Goal: Download file/media

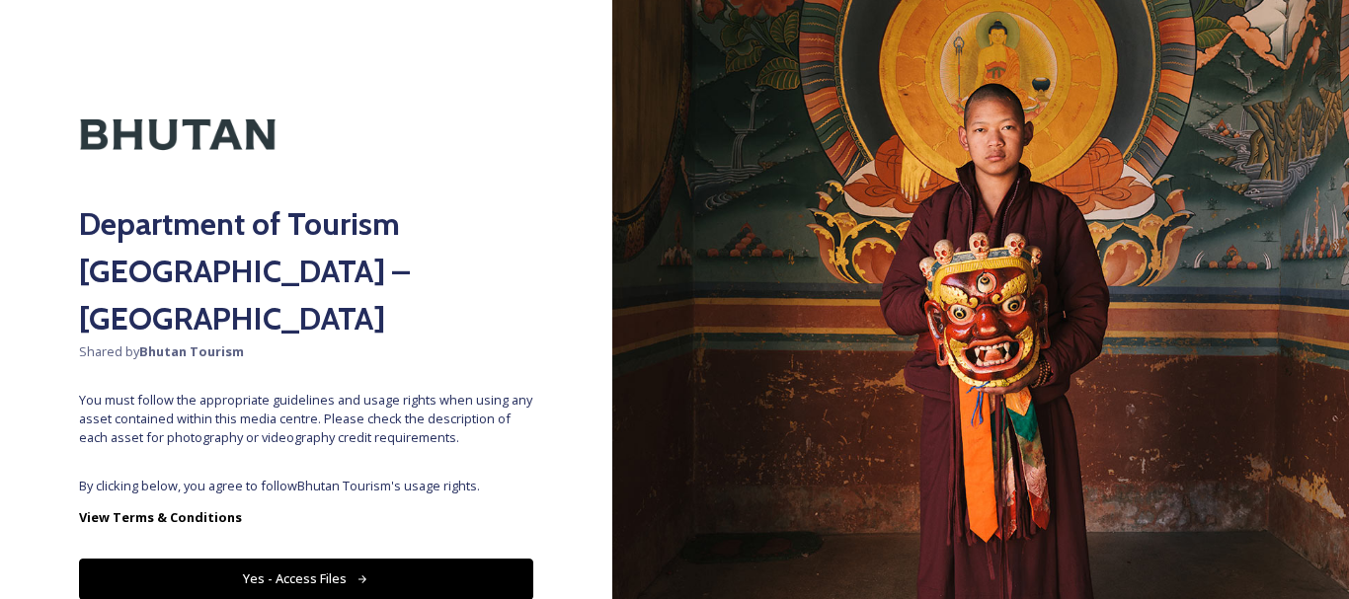
click at [281, 559] on button "Yes - Access Files" at bounding box center [306, 579] width 454 height 40
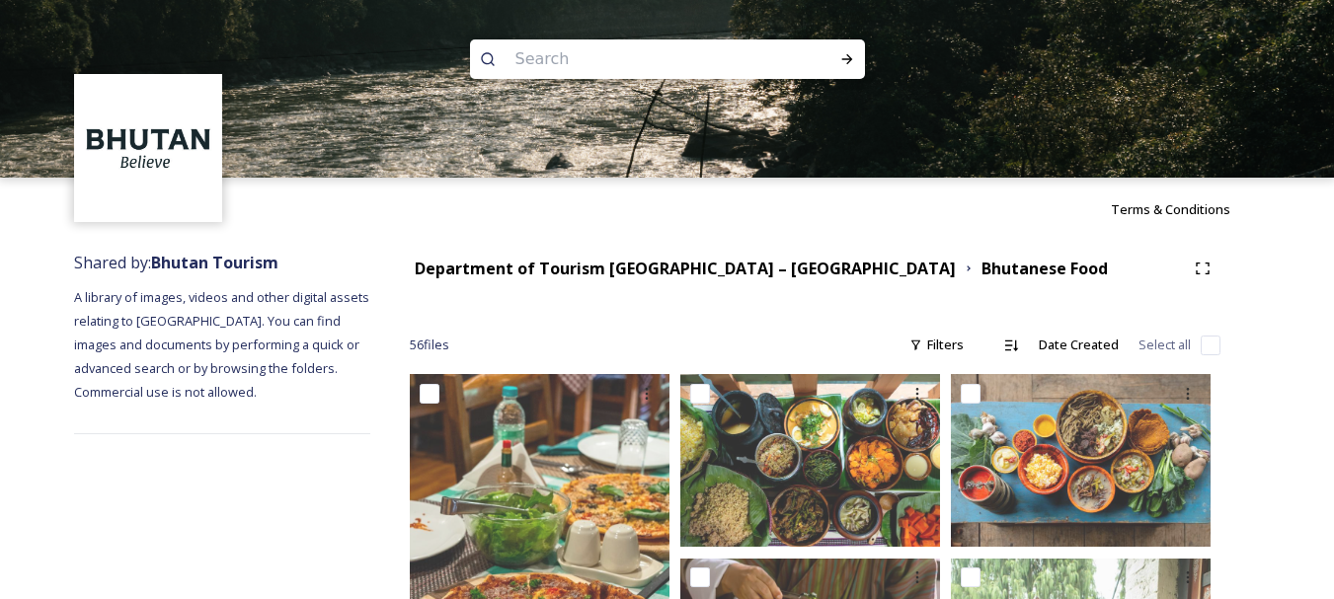
click at [541, 60] on input at bounding box center [641, 59] width 271 height 43
click at [561, 56] on input at bounding box center [641, 59] width 271 height 43
type input "[GEOGRAPHIC_DATA]"
click at [852, 65] on icon at bounding box center [847, 59] width 16 height 16
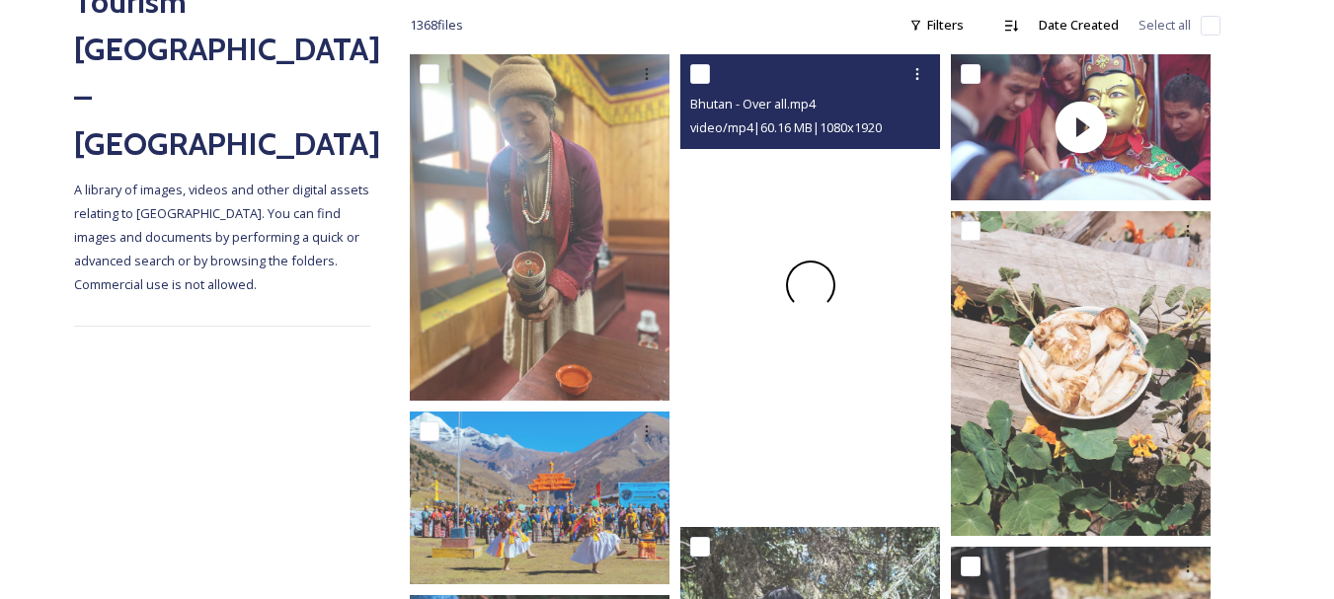
scroll to position [309, 0]
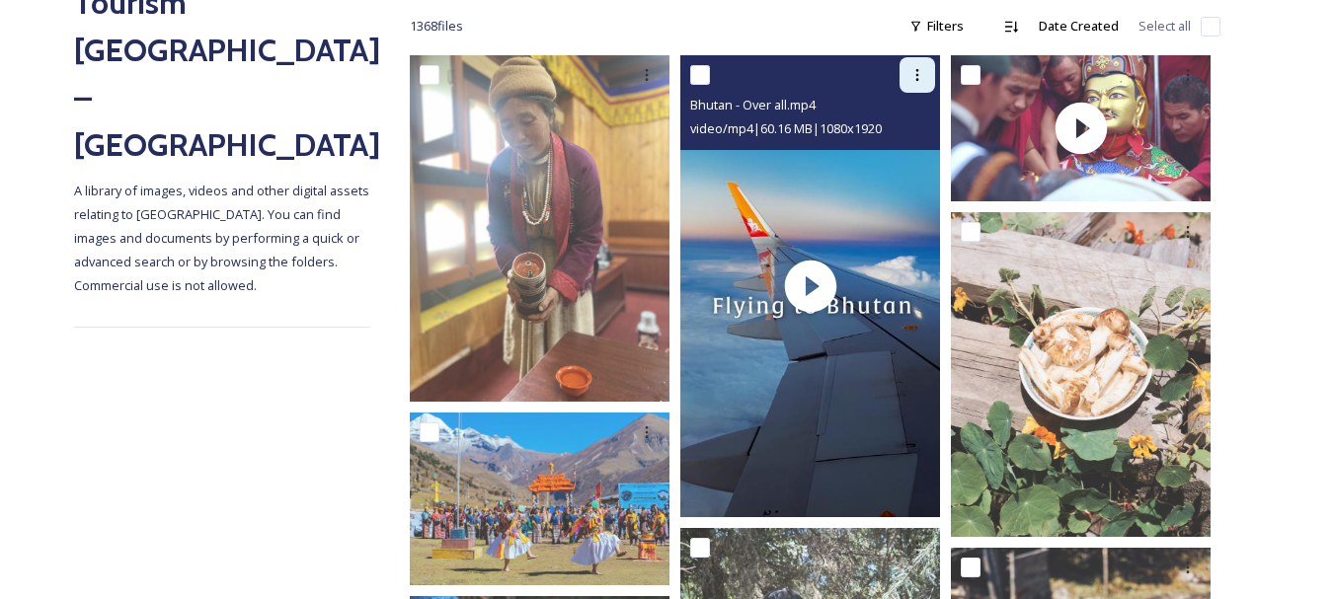
click at [919, 85] on div at bounding box center [918, 75] width 36 height 36
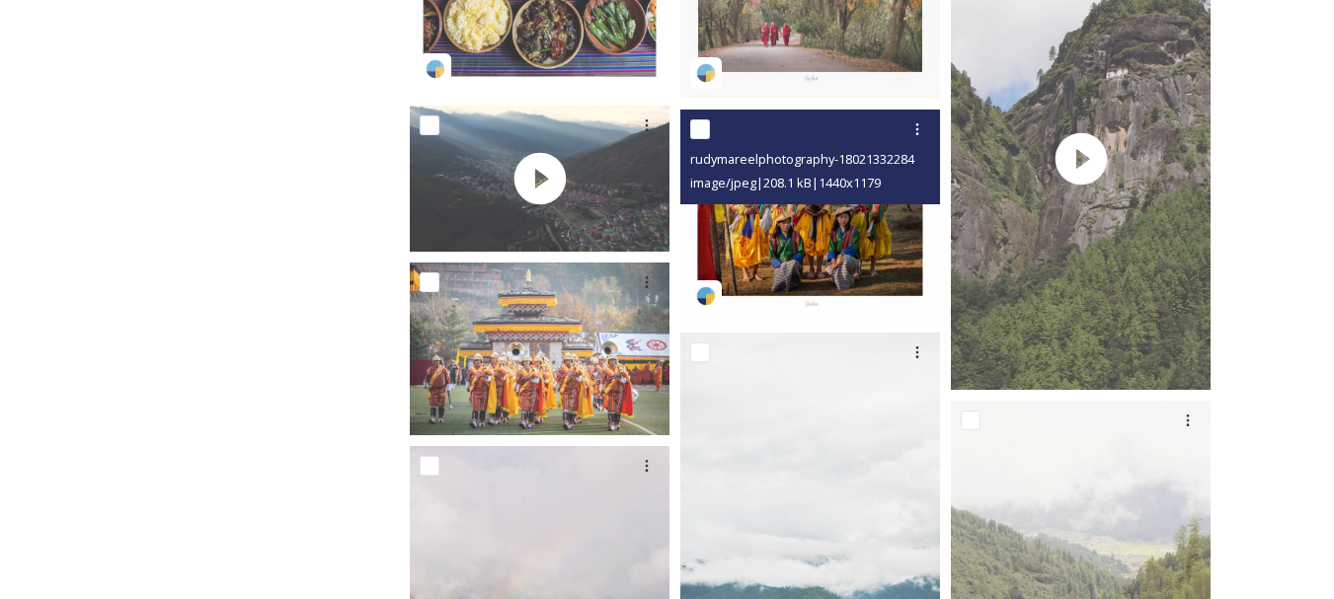
scroll to position [4307, 0]
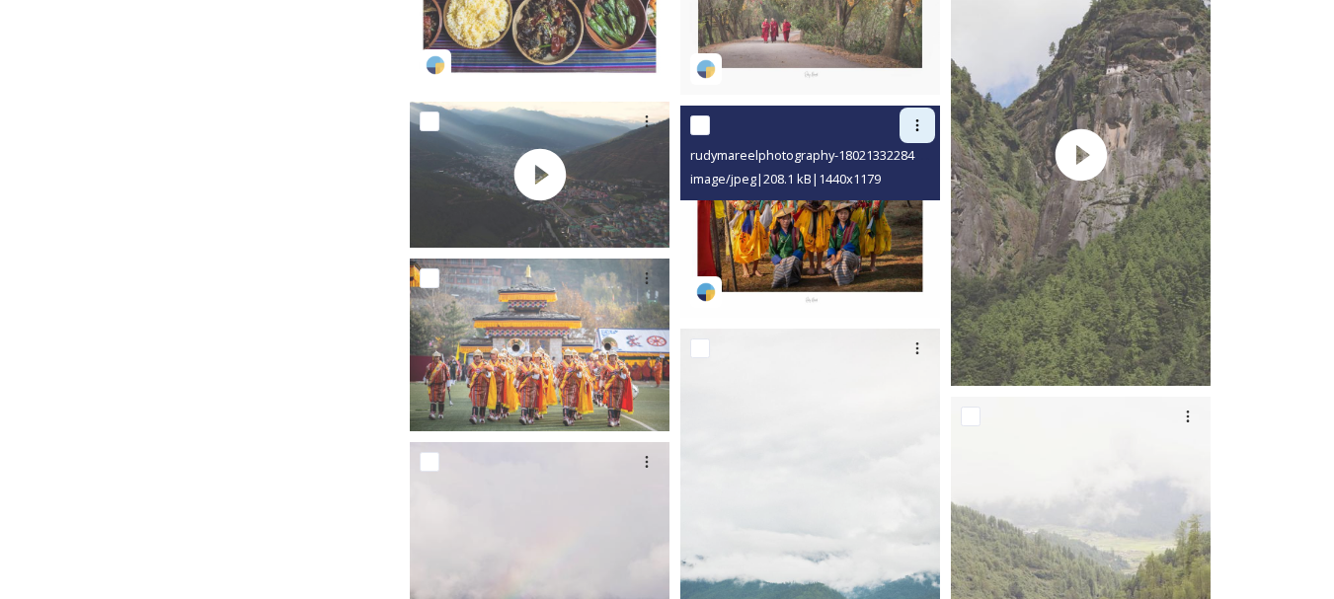
click at [920, 124] on icon at bounding box center [918, 126] width 16 height 16
click at [898, 203] on span "Download" at bounding box center [894, 207] width 60 height 19
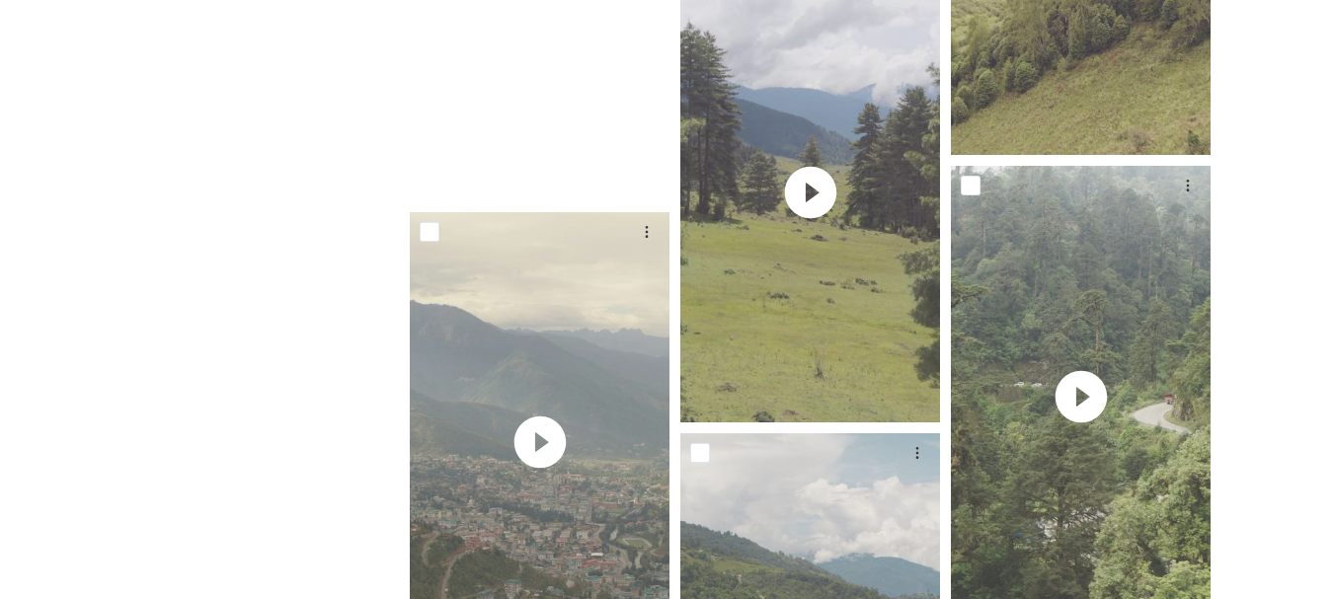
scroll to position [4625, 0]
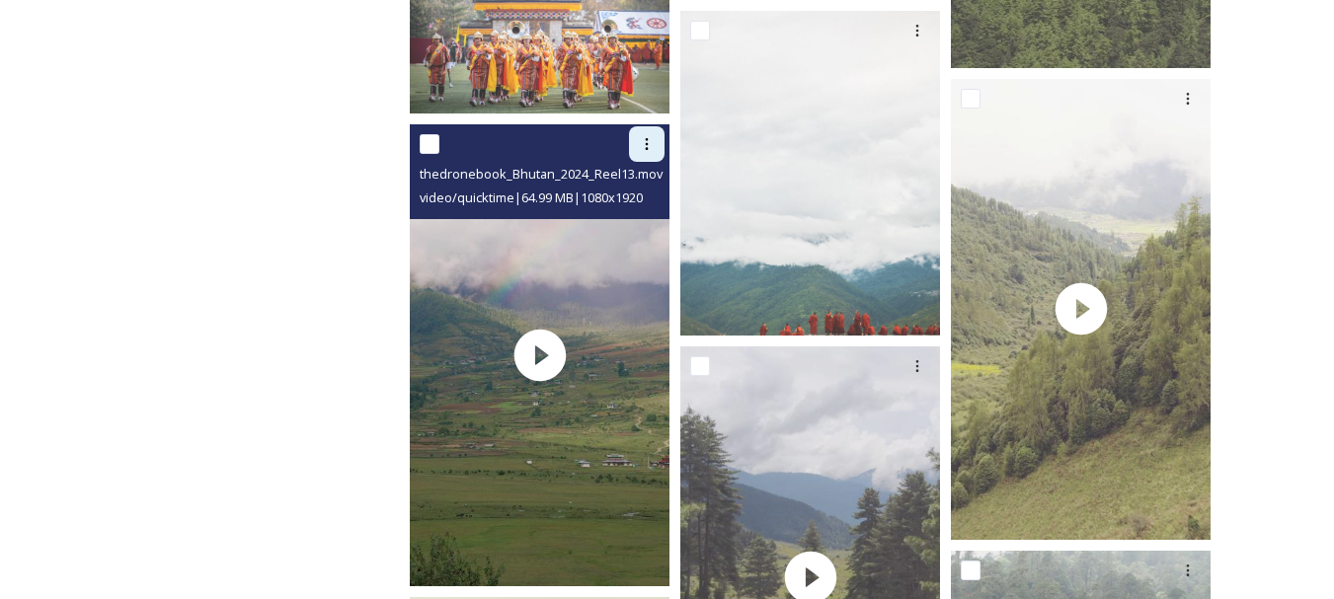
click at [649, 140] on icon at bounding box center [647, 144] width 16 height 16
click at [643, 217] on span "Download" at bounding box center [624, 225] width 60 height 19
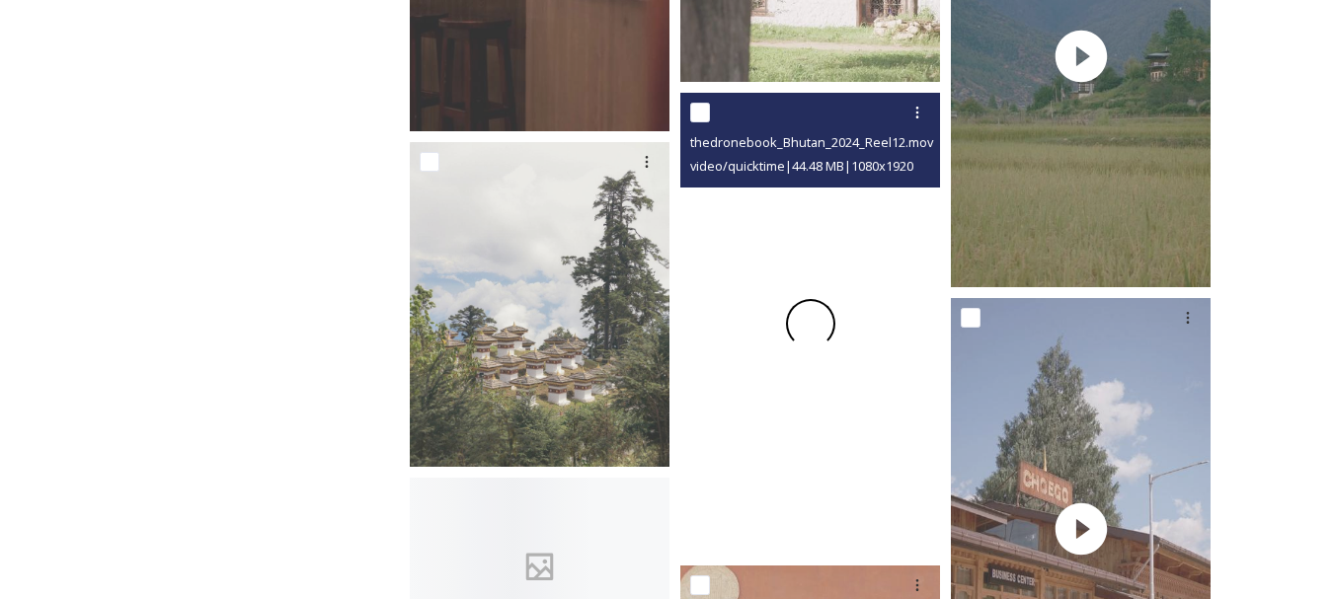
scroll to position [6293, 0]
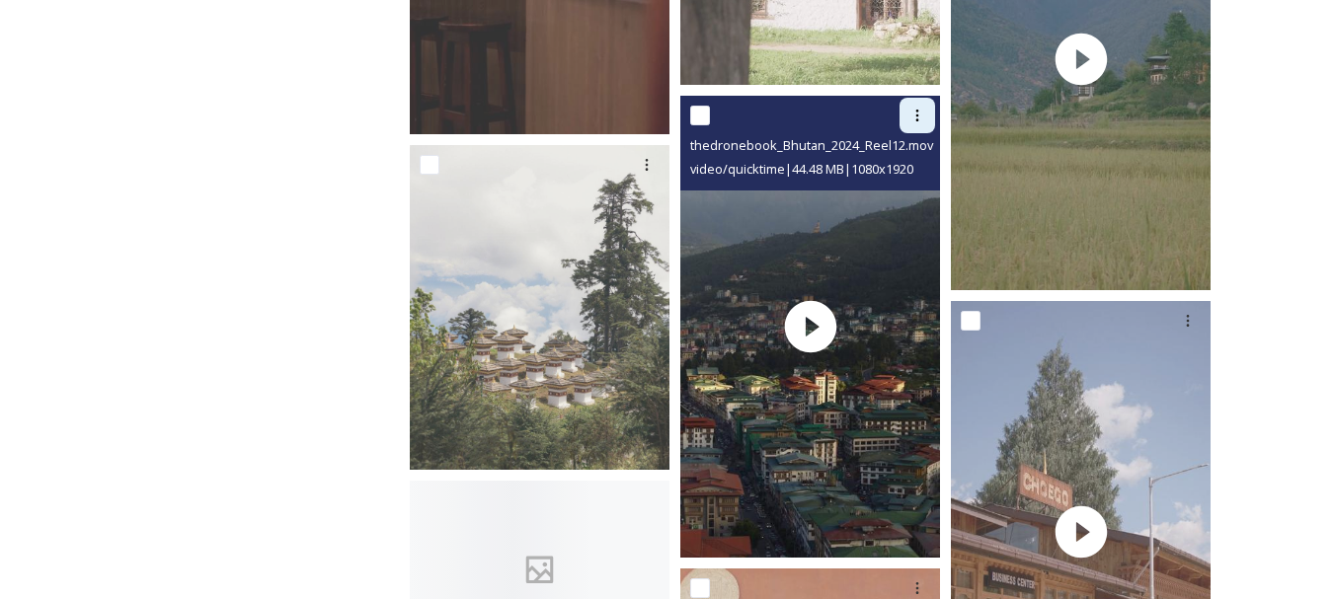
click at [912, 127] on div at bounding box center [918, 116] width 36 height 36
click at [893, 206] on span "Download" at bounding box center [894, 198] width 60 height 19
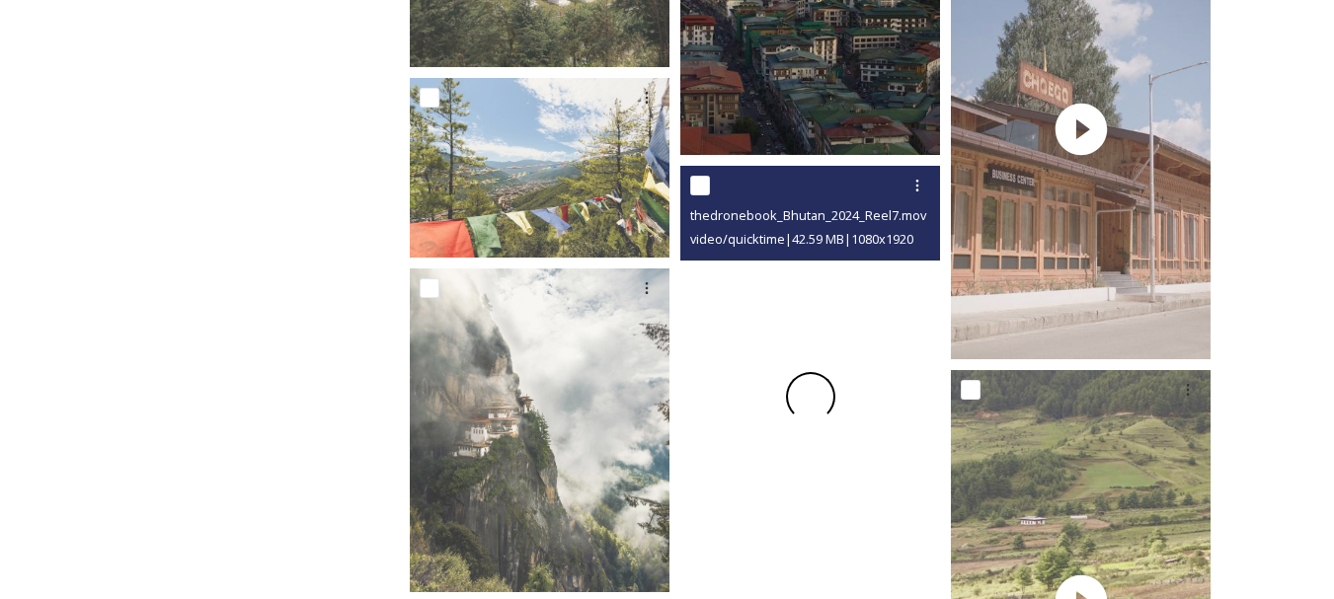
scroll to position [6695, 0]
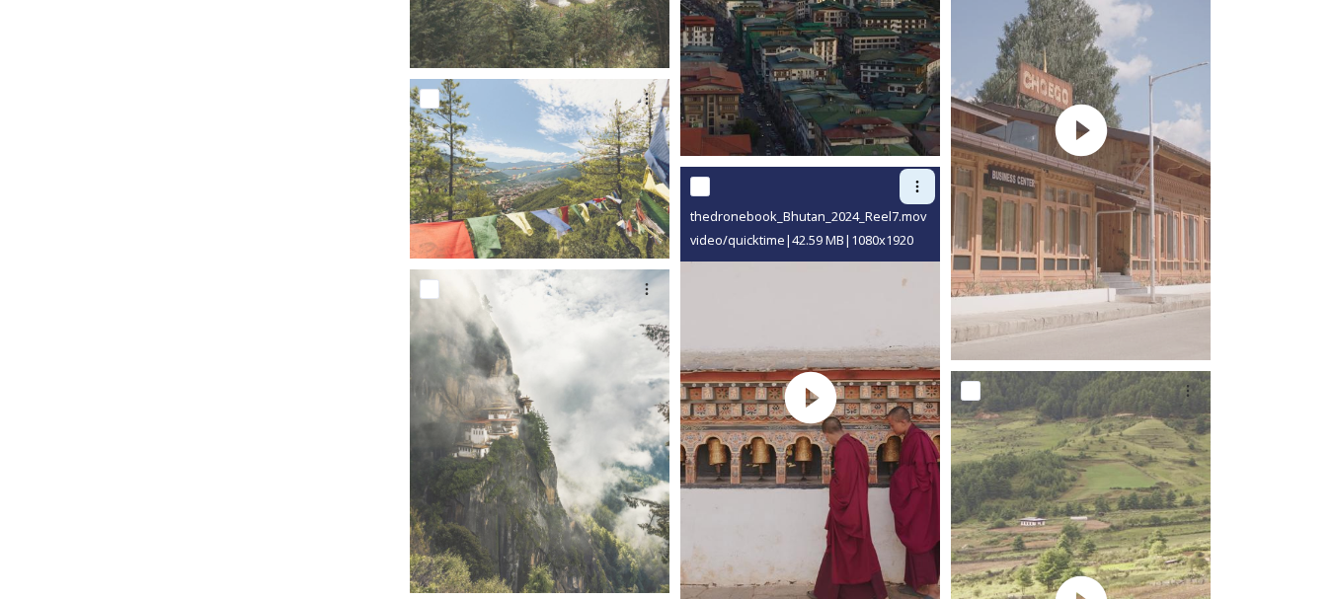
click at [914, 200] on div at bounding box center [918, 187] width 36 height 36
click at [893, 271] on span "Download" at bounding box center [894, 268] width 60 height 19
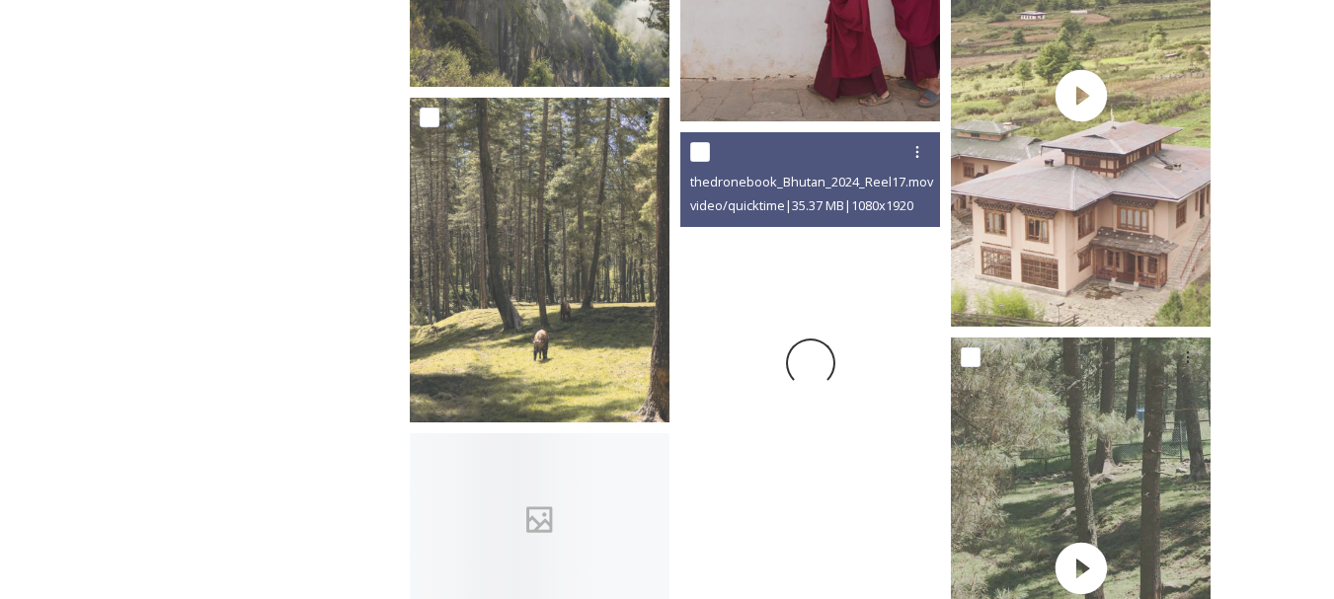
scroll to position [7209, 0]
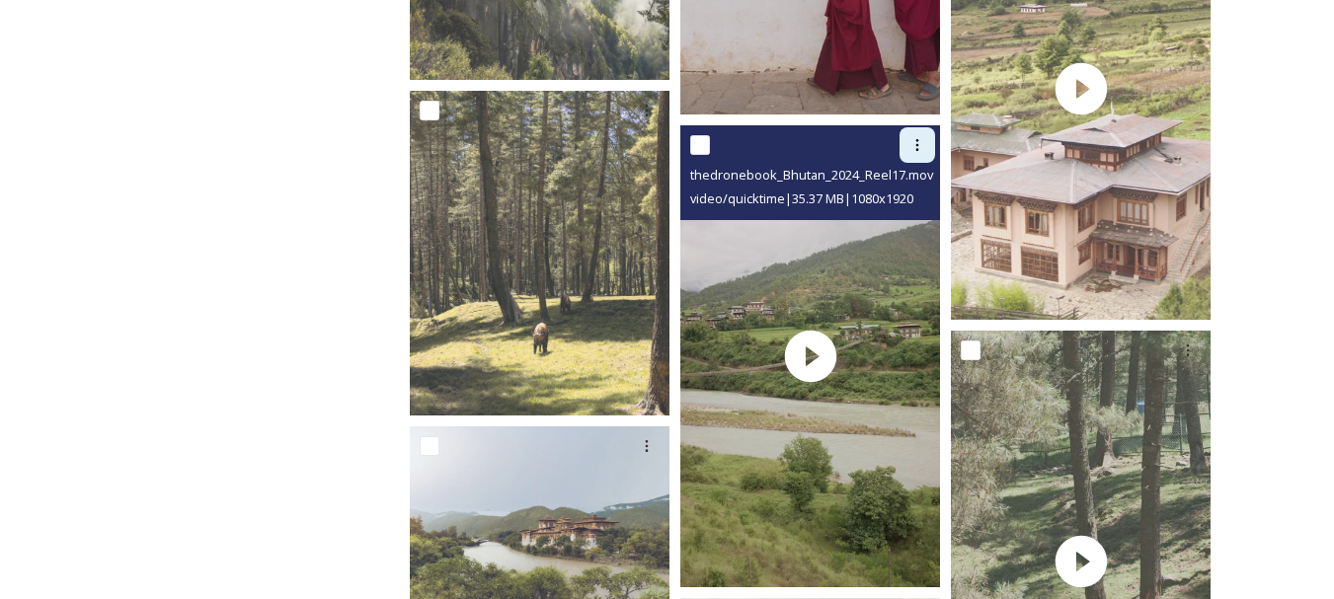
click at [928, 143] on div at bounding box center [918, 145] width 36 height 36
click at [907, 225] on span "Download" at bounding box center [894, 227] width 60 height 19
click at [919, 148] on icon at bounding box center [918, 145] width 16 height 16
click at [899, 224] on span "Download" at bounding box center [894, 227] width 60 height 19
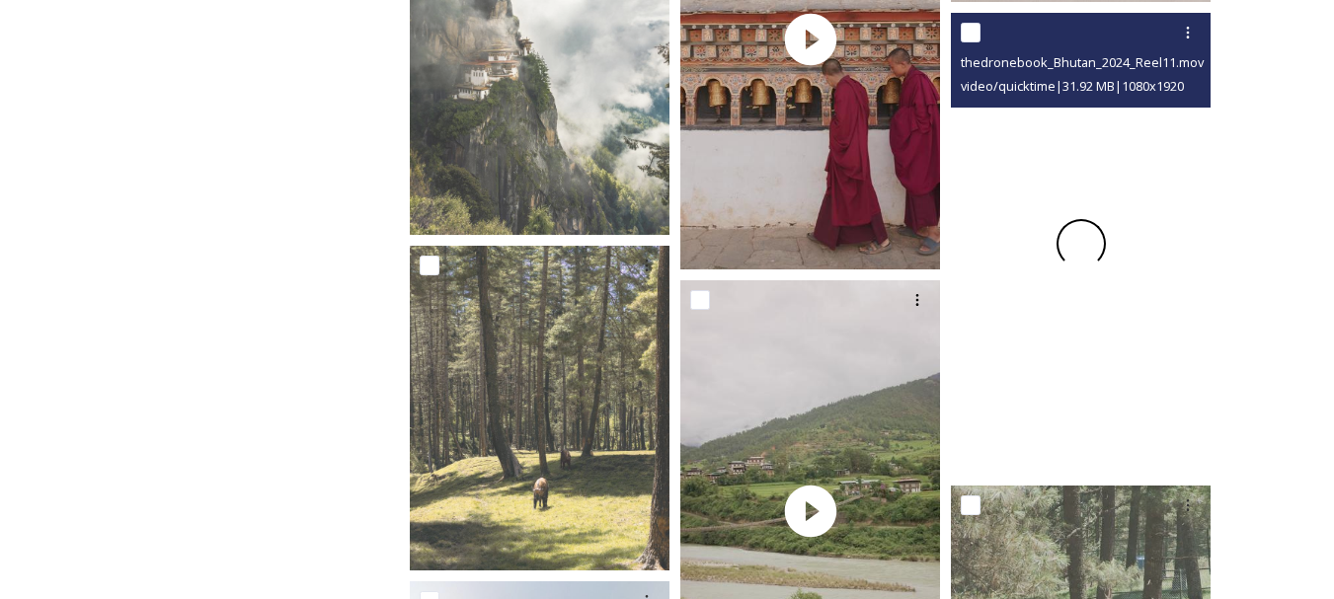
scroll to position [7044, 0]
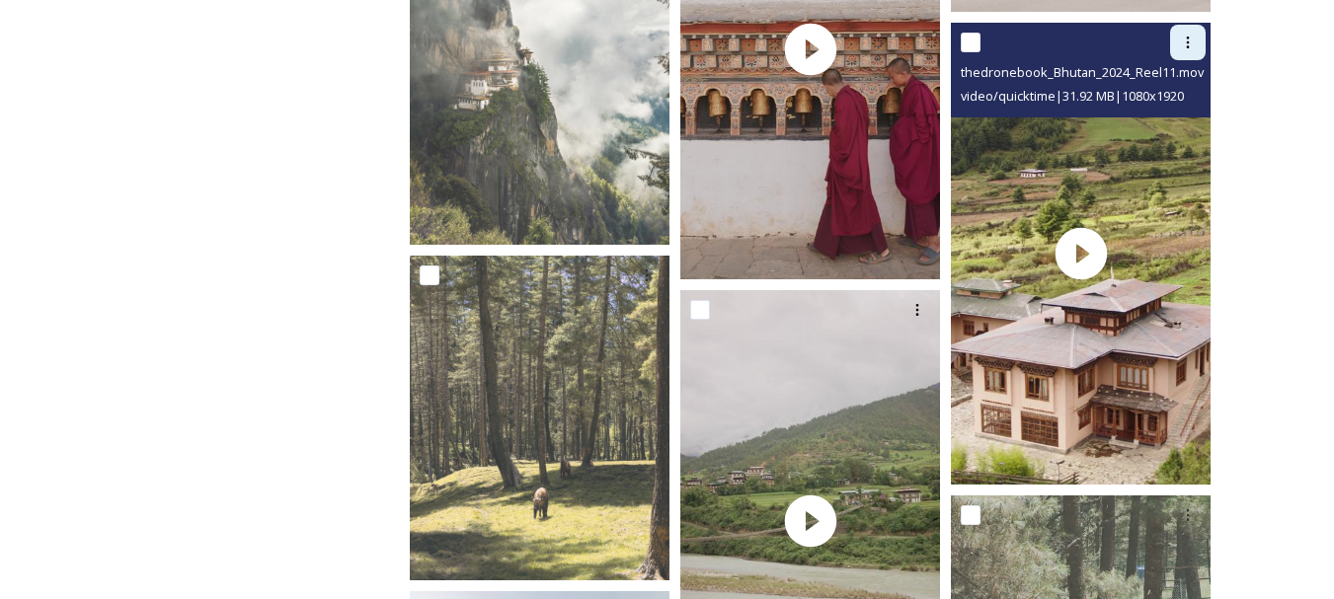
click at [1193, 44] on icon at bounding box center [1188, 43] width 16 height 16
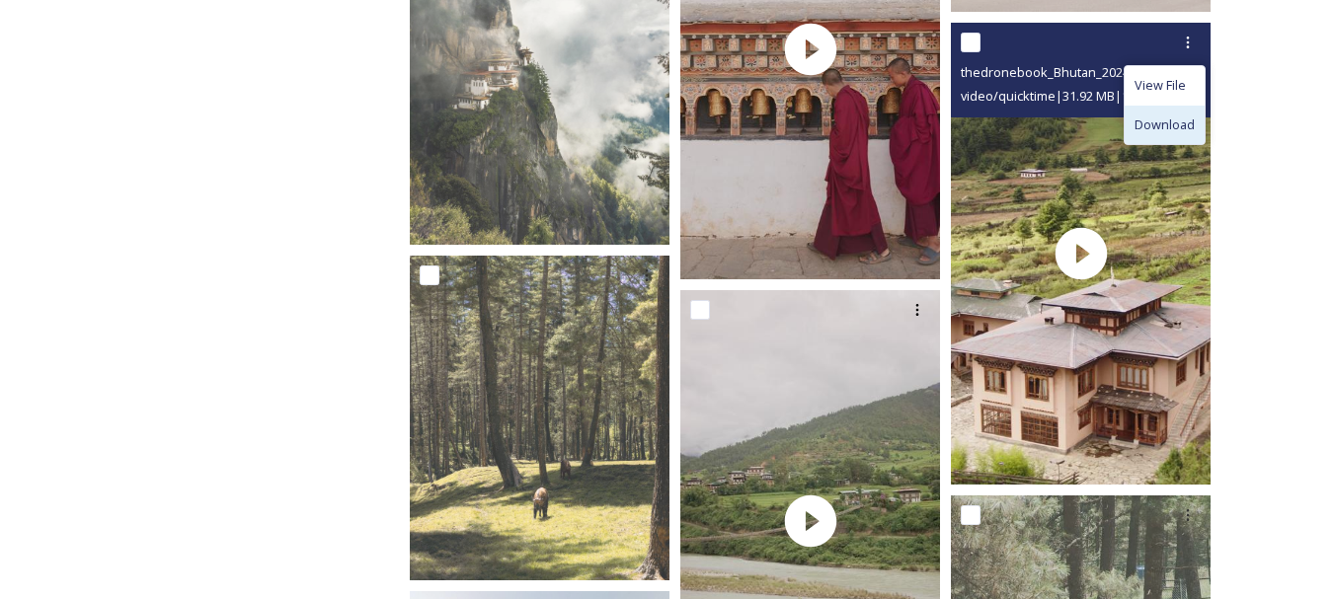
click at [1175, 127] on span "Download" at bounding box center [1165, 125] width 60 height 19
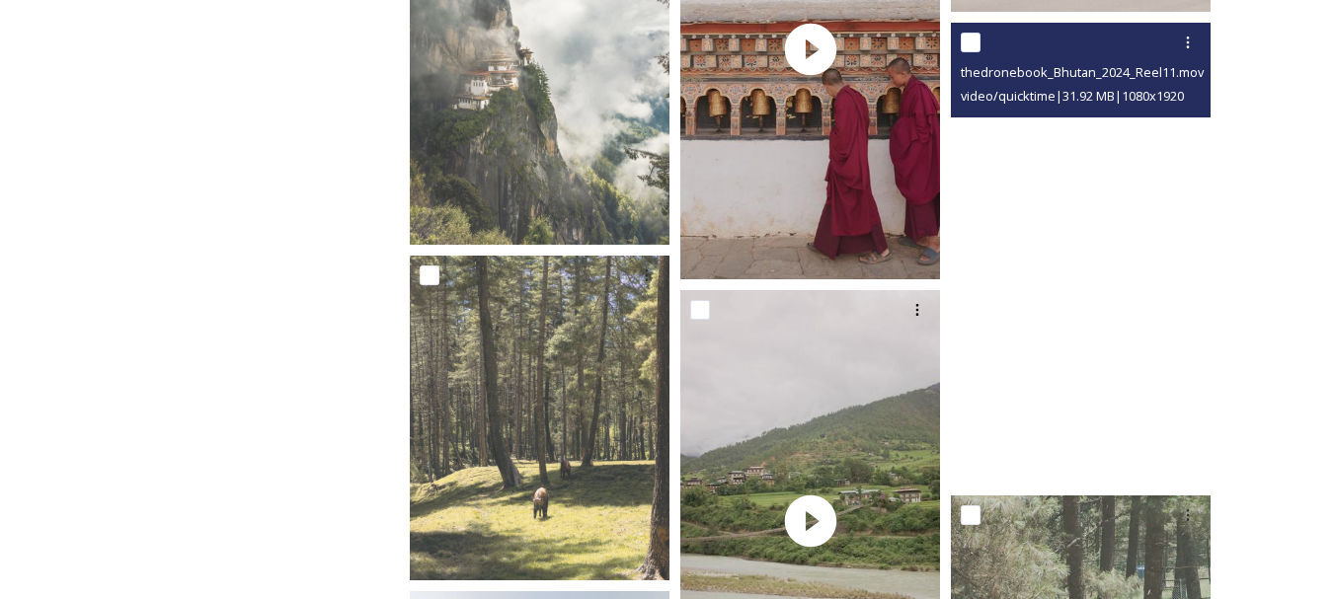
scroll to position [7166, 0]
